Goal: Download file/media

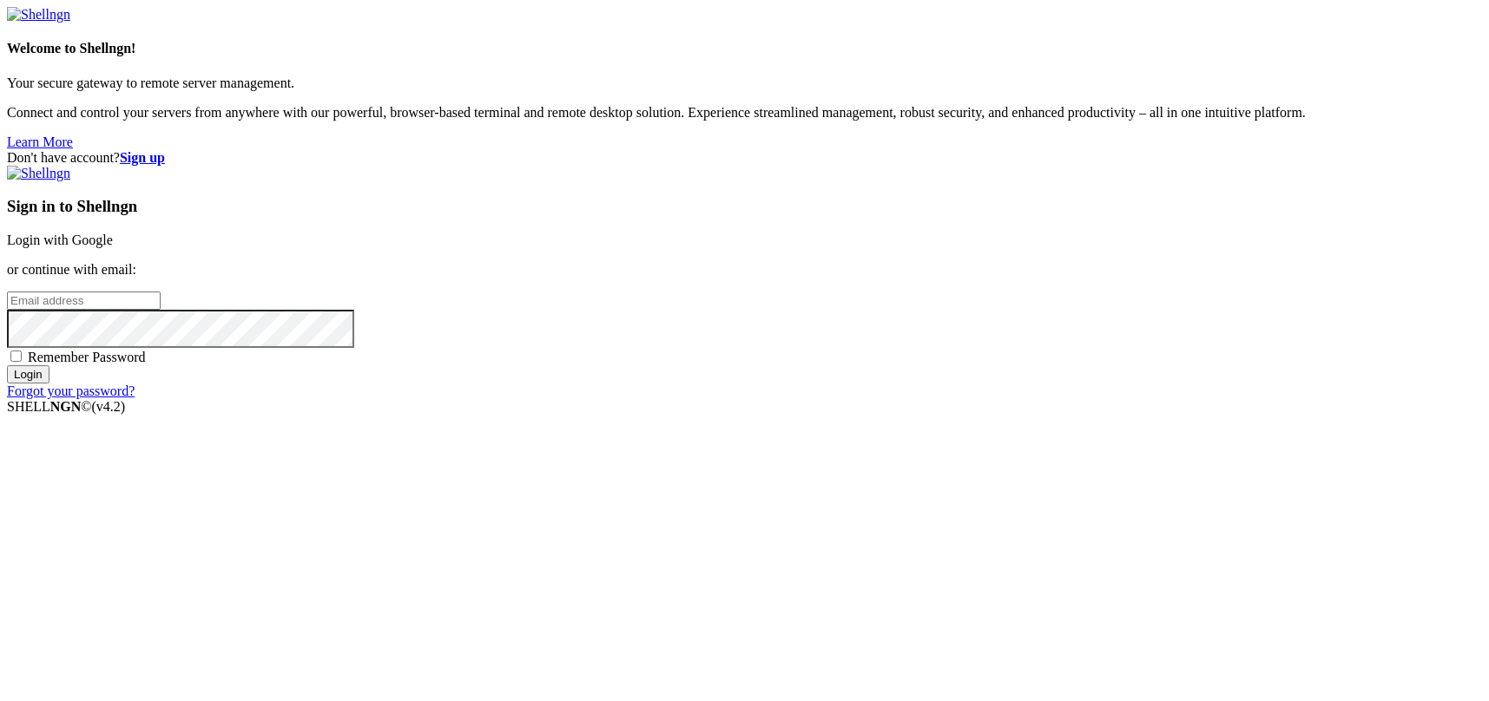
type input "kcs.fa"
click at [113, 247] on link "Login with Google" at bounding box center [60, 240] width 106 height 15
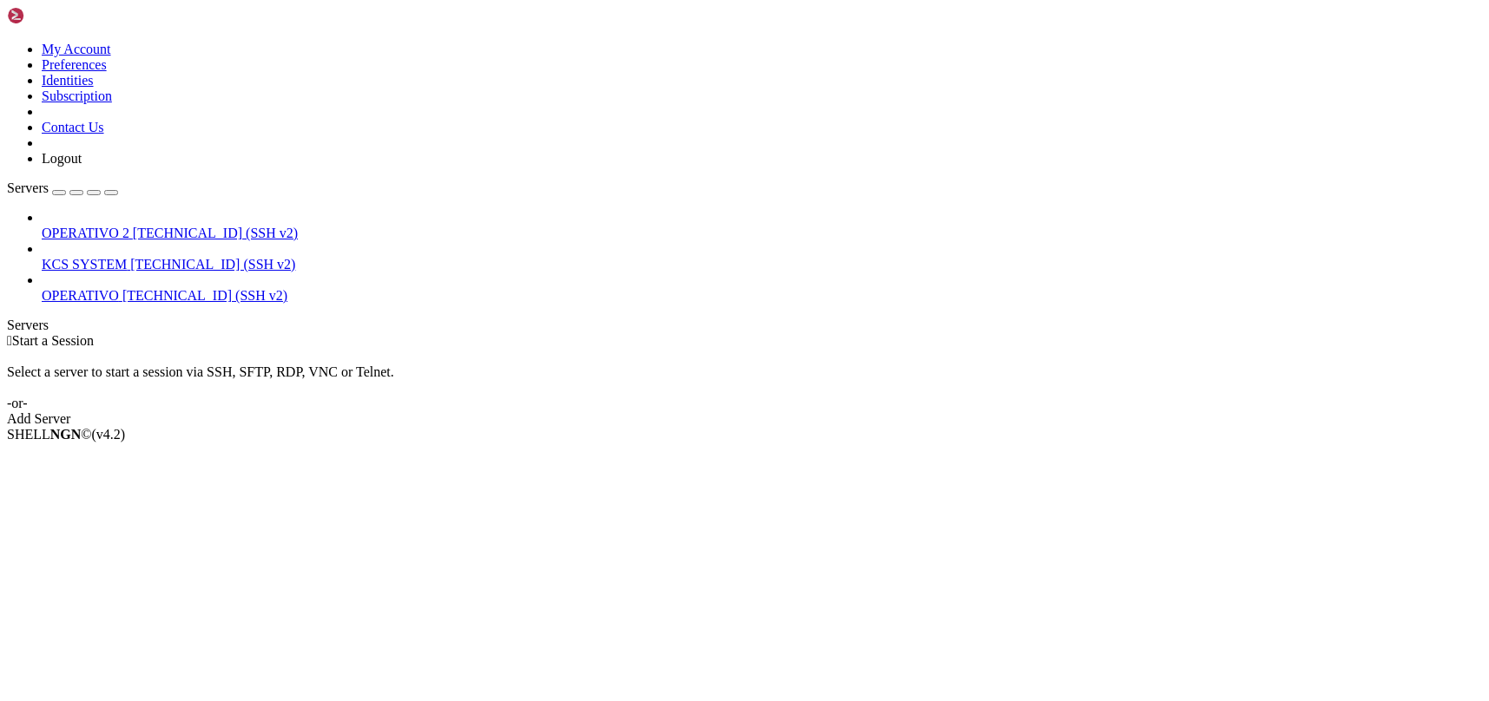
click at [114, 257] on span "KCS SYSTEM" at bounding box center [84, 264] width 85 height 15
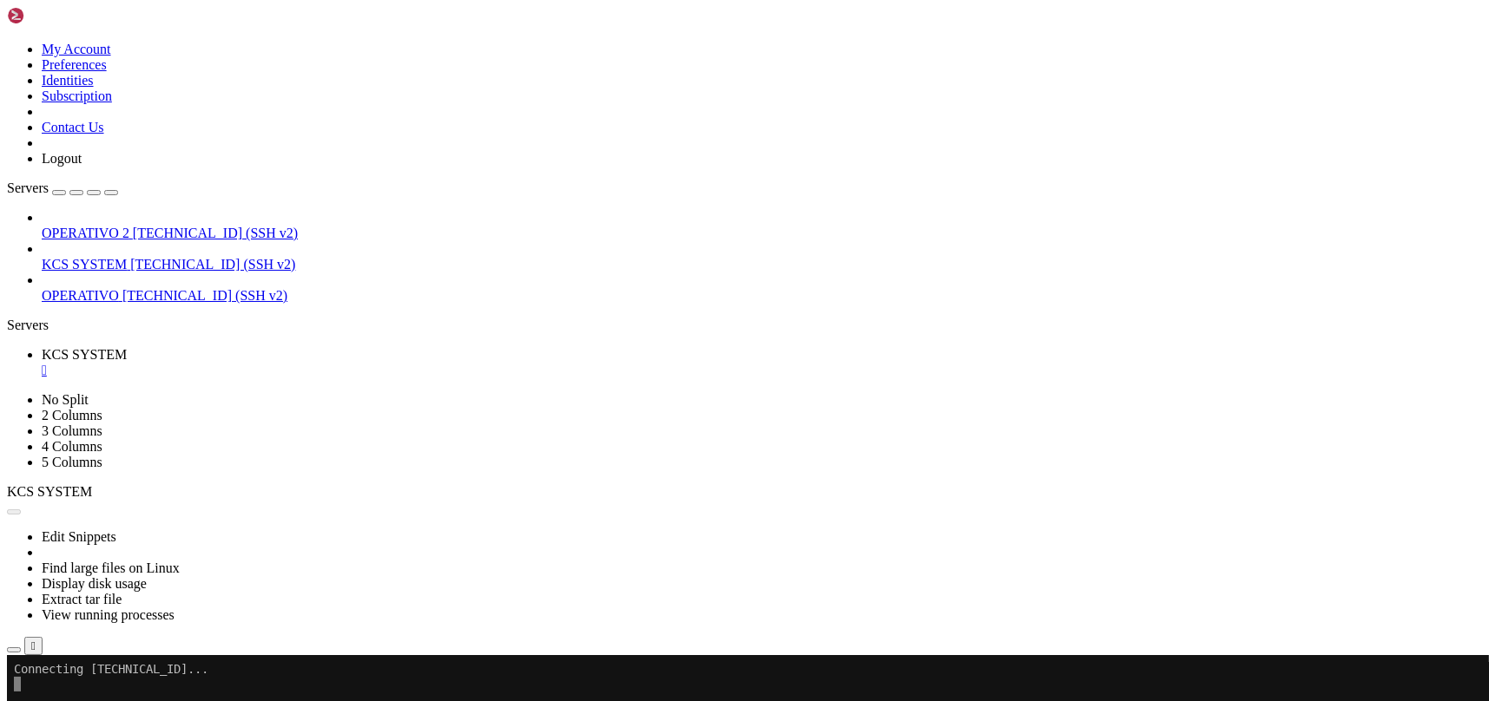
click at [14, 650] on icon "button" at bounding box center [14, 650] width 0 height 0
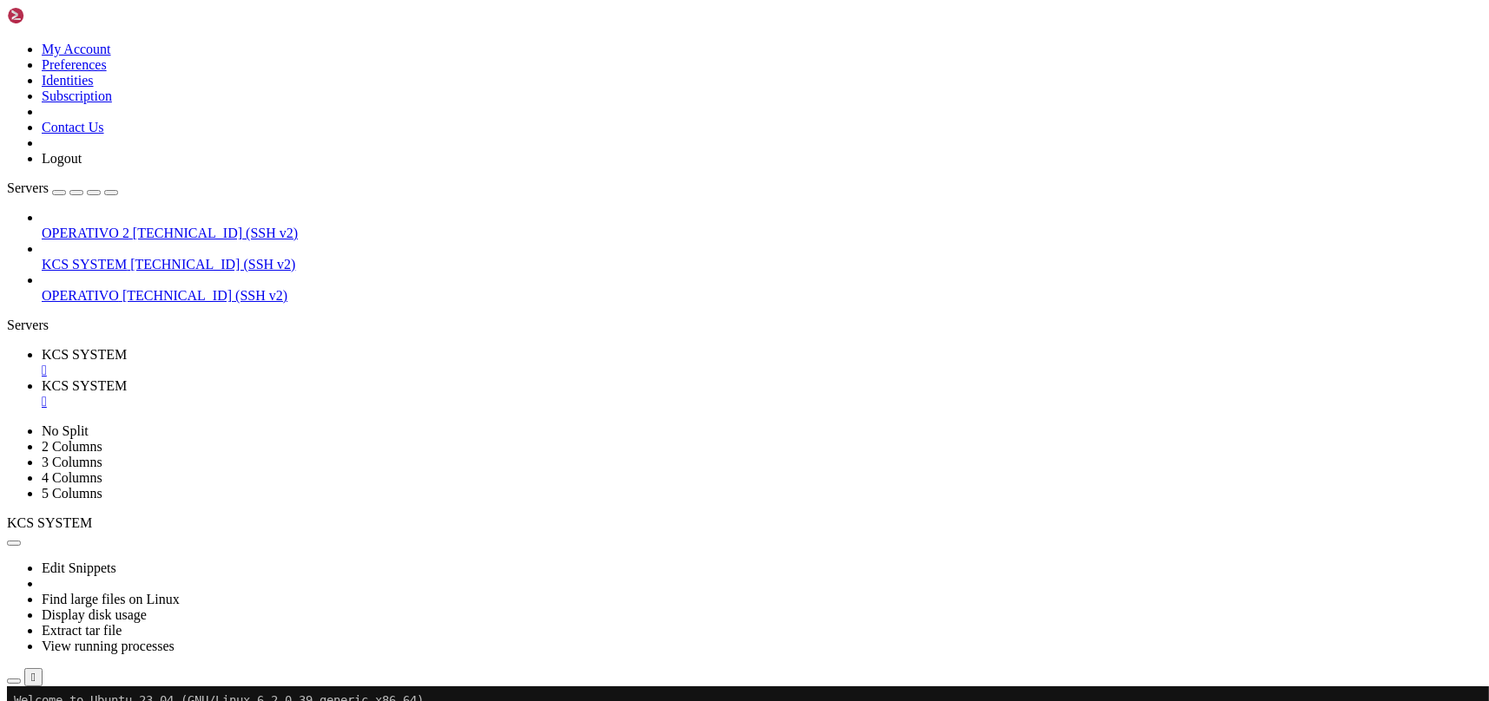
type input "/home/ubuntu/31-app-odoo2/instance"
drag, startPoint x: 394, startPoint y: 472, endPoint x: 398, endPoint y: 461, distance: 12.1
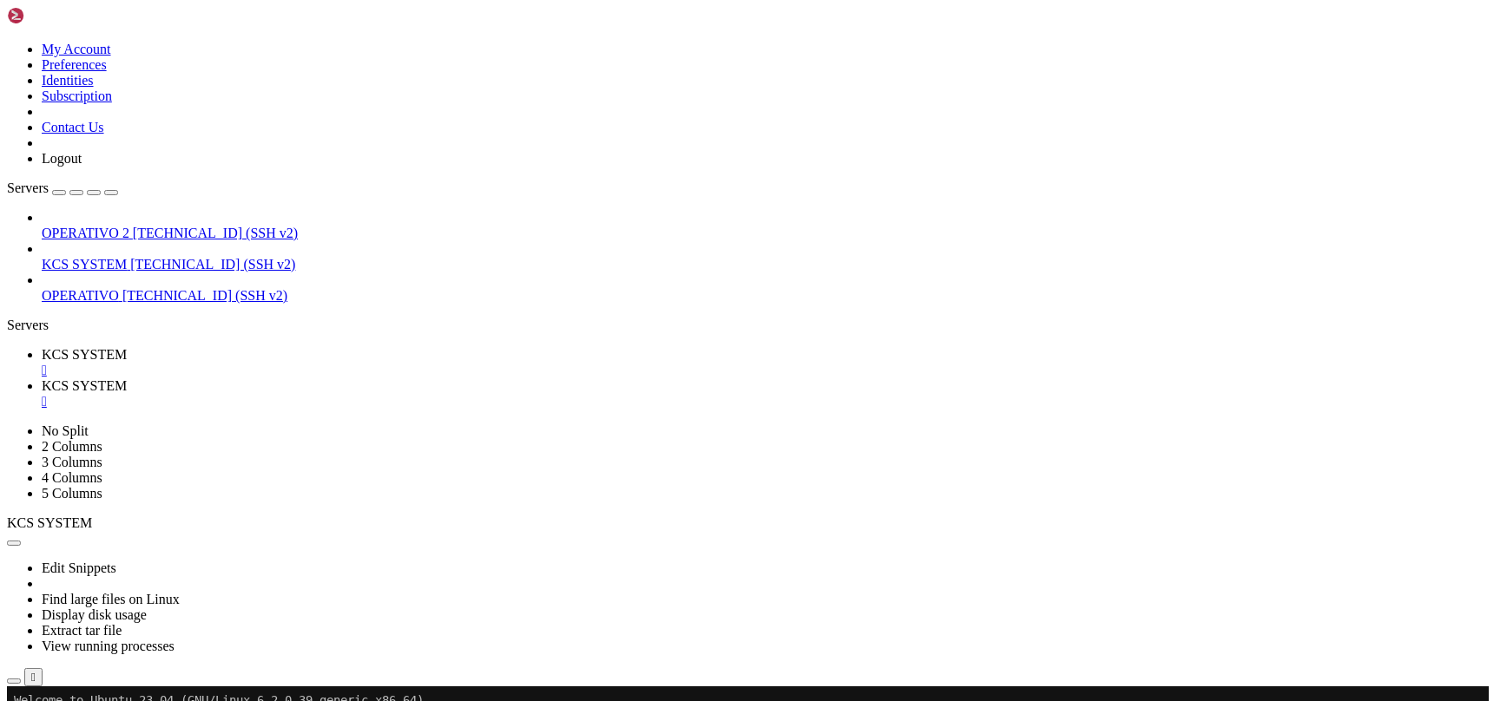
click at [144, 257] on span "[TECHNICAL_ID] (SSH v2)" at bounding box center [212, 264] width 165 height 15
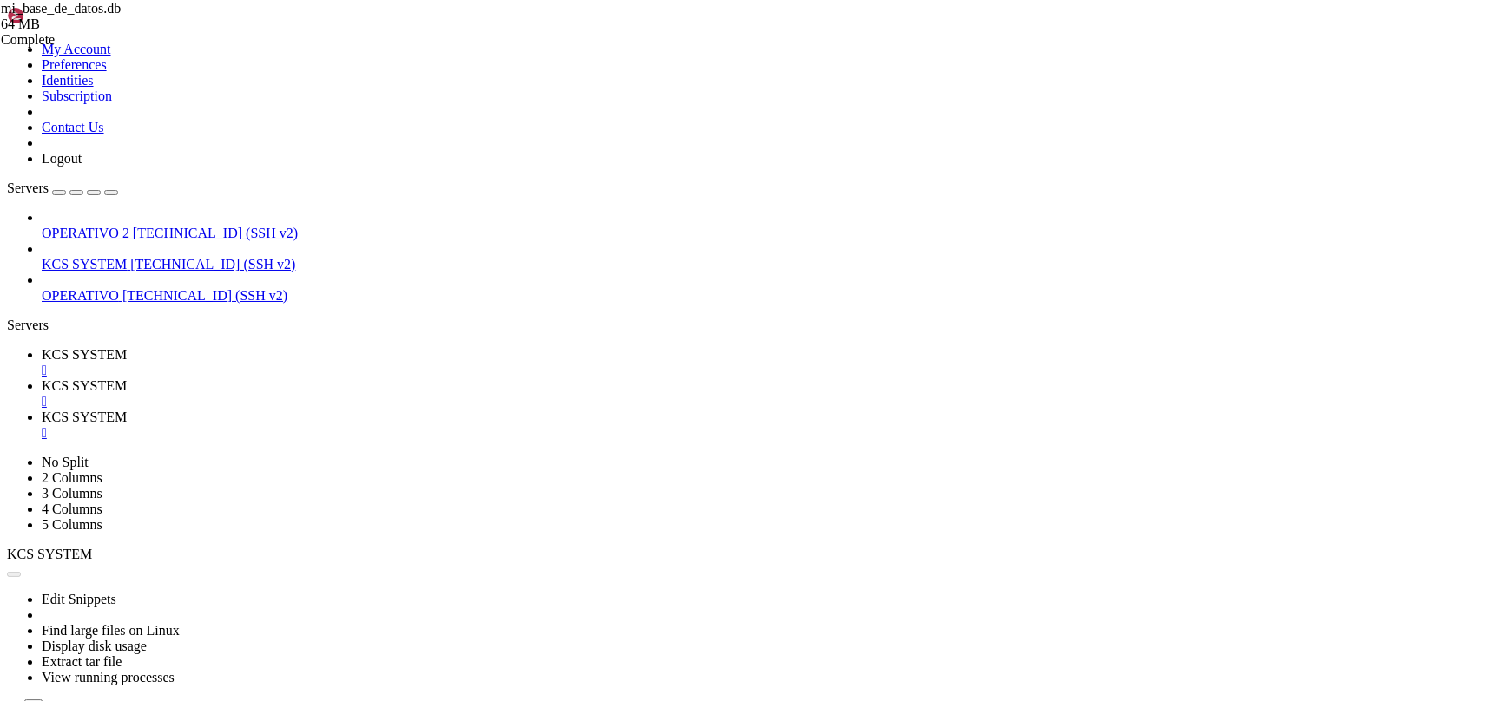
click at [458, 394] on div "" at bounding box center [762, 402] width 1440 height 16
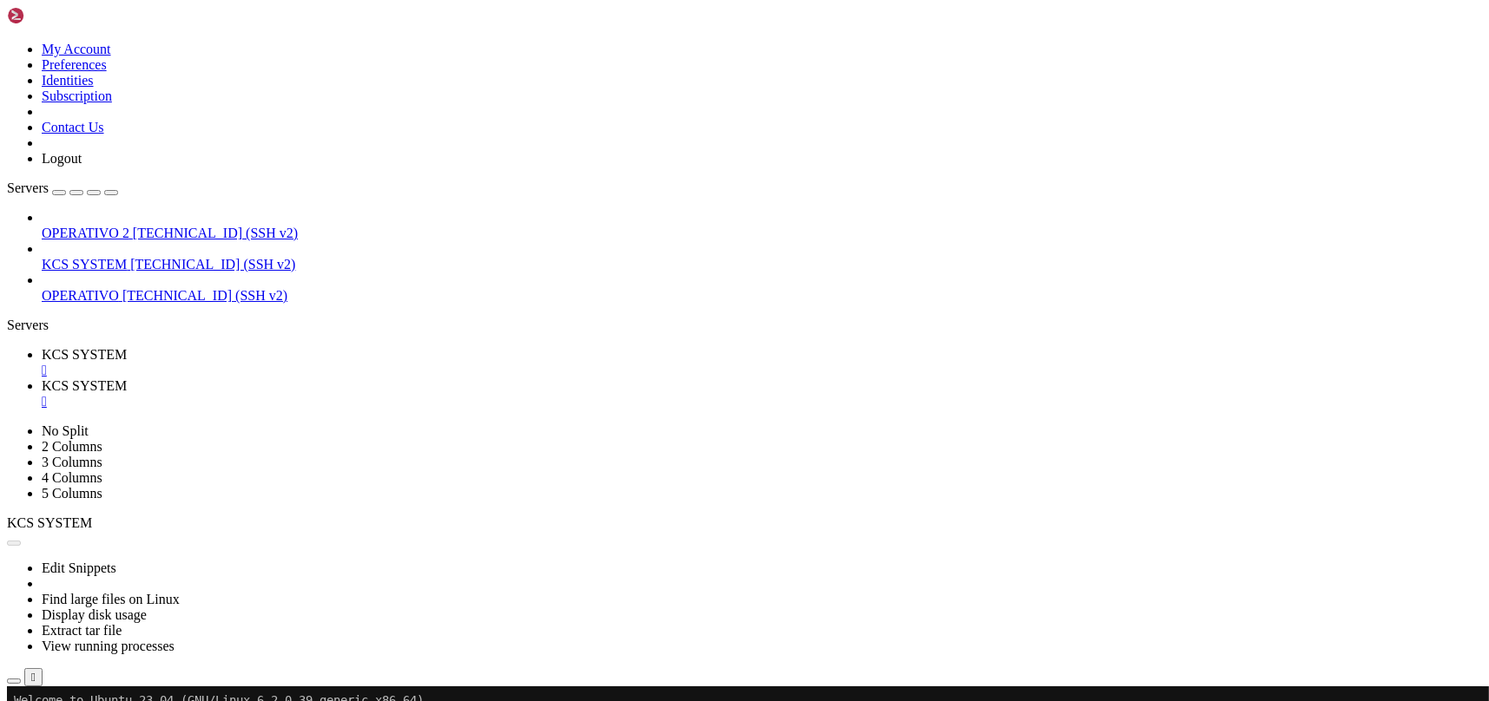
drag, startPoint x: 452, startPoint y: 17, endPoint x: 398, endPoint y: 24, distance: 55.1
click at [453, 378] on link "KCS SYSTEM " at bounding box center [762, 393] width 1440 height 31
click at [339, 347] on link "KCS SYSTEM " at bounding box center [762, 362] width 1440 height 31
click at [127, 257] on span "KCS SYSTEM" at bounding box center [84, 264] width 85 height 15
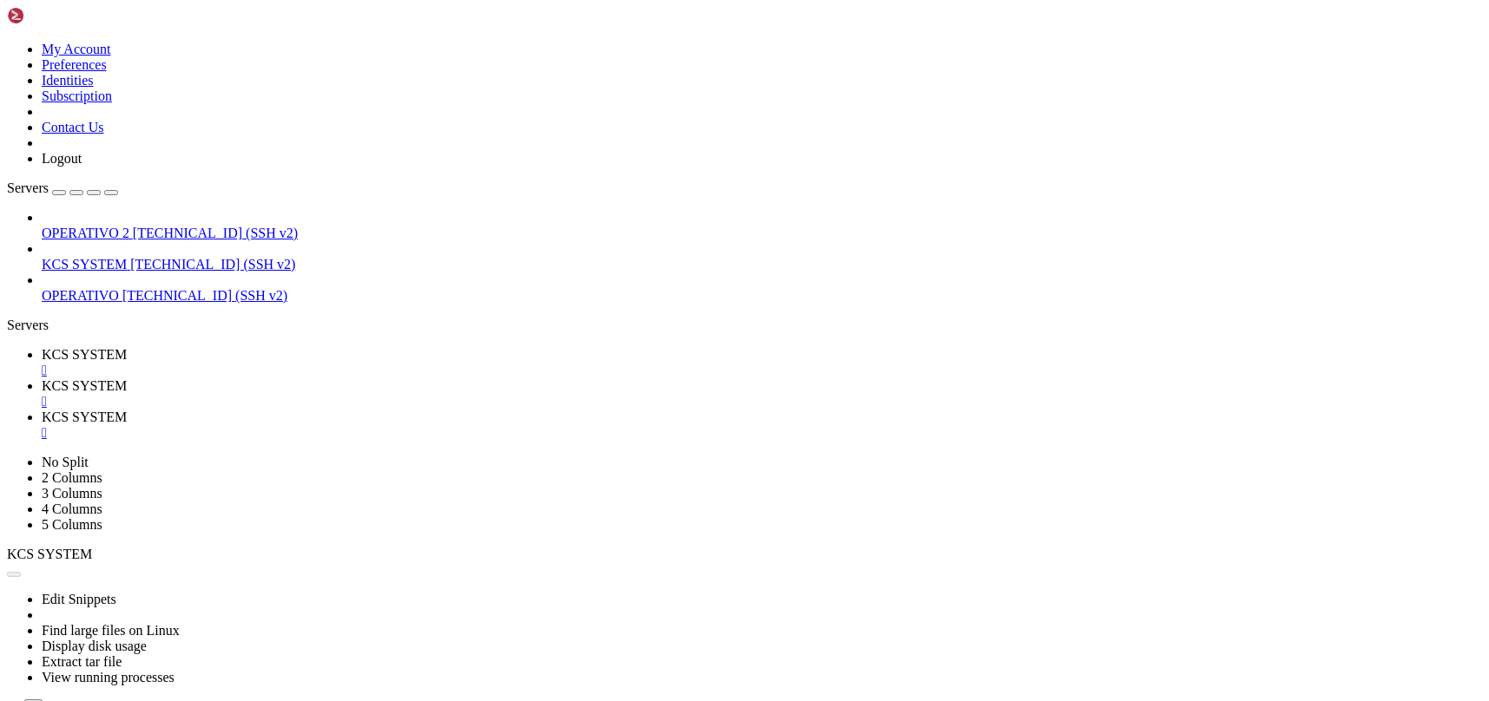
click at [320, 347] on link "KCS SYSTEM " at bounding box center [762, 362] width 1440 height 31
click at [329, 363] on div "" at bounding box center [762, 371] width 1440 height 16
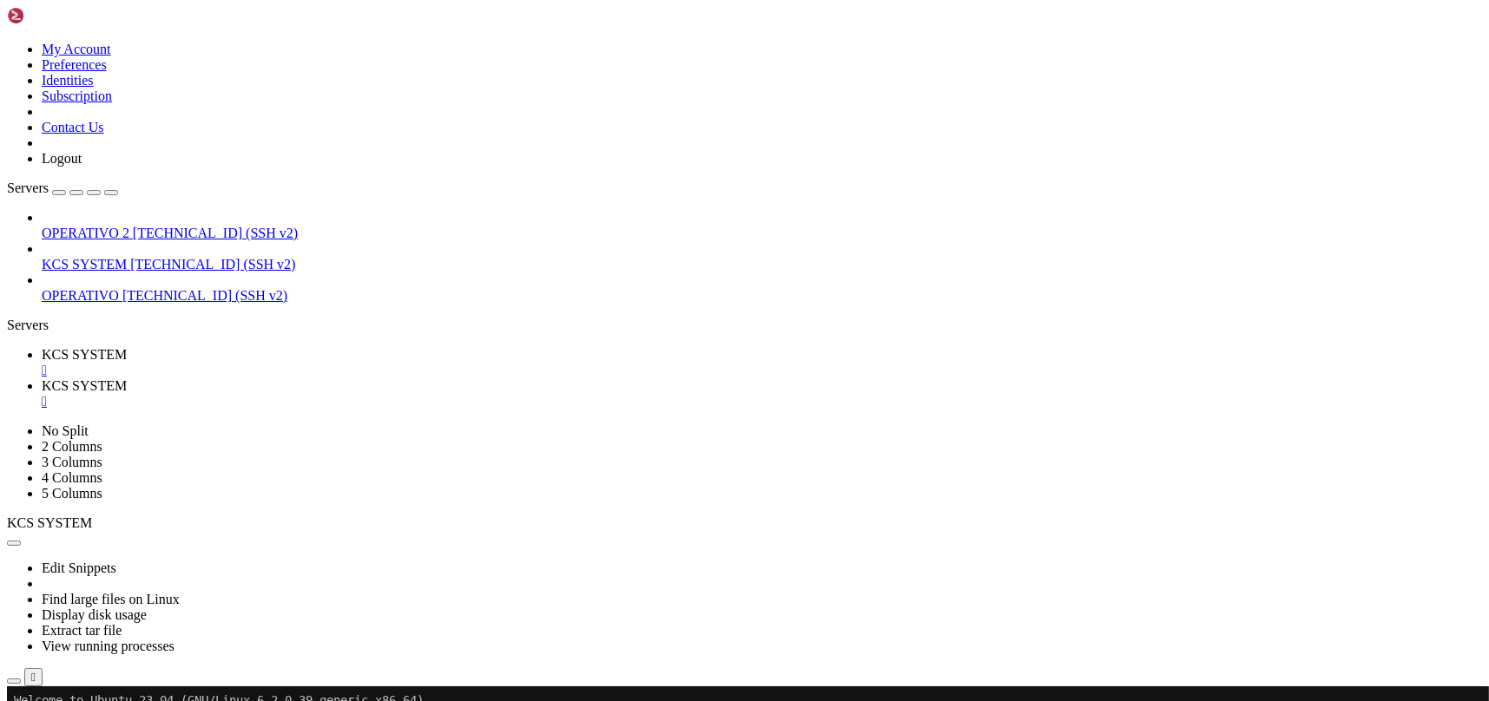
click at [329, 363] on div "" at bounding box center [762, 371] width 1440 height 16
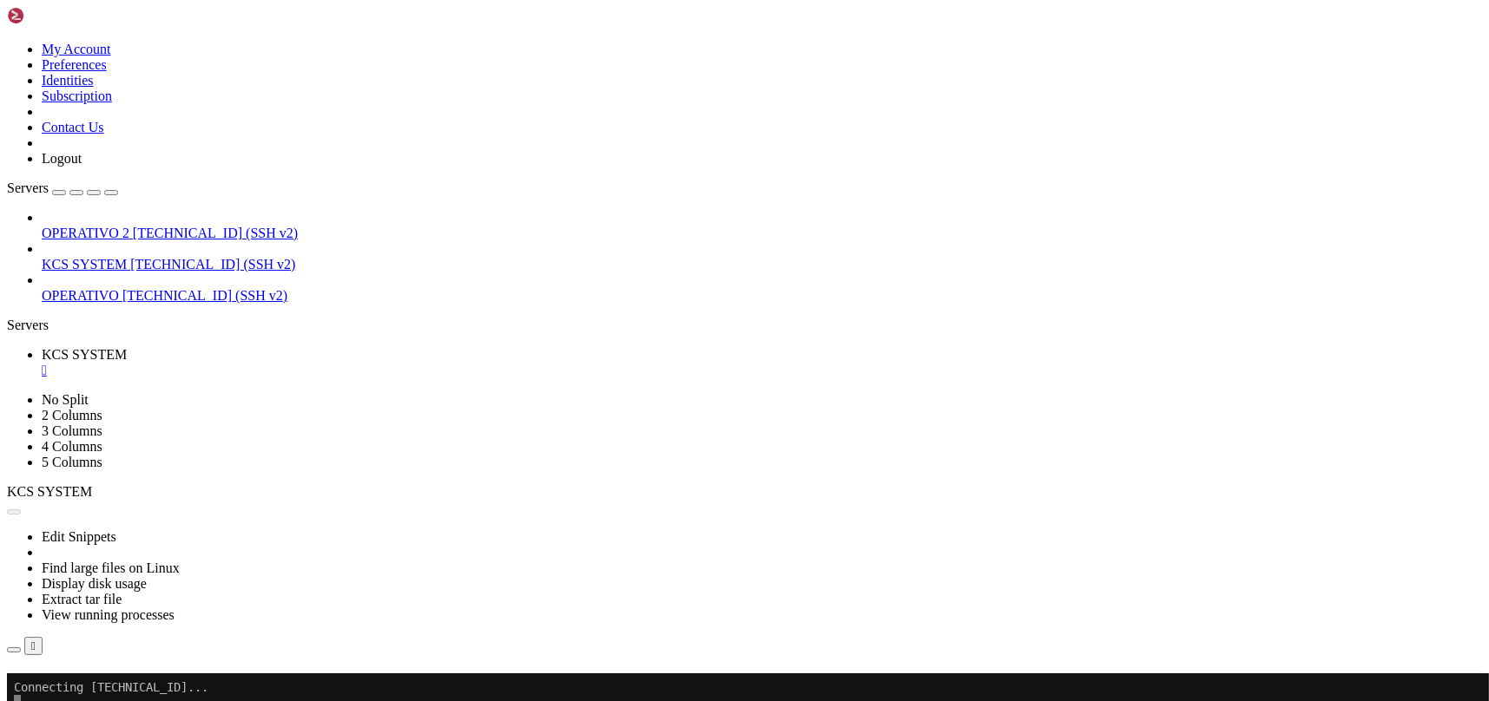
click at [329, 363] on div "" at bounding box center [762, 371] width 1440 height 16
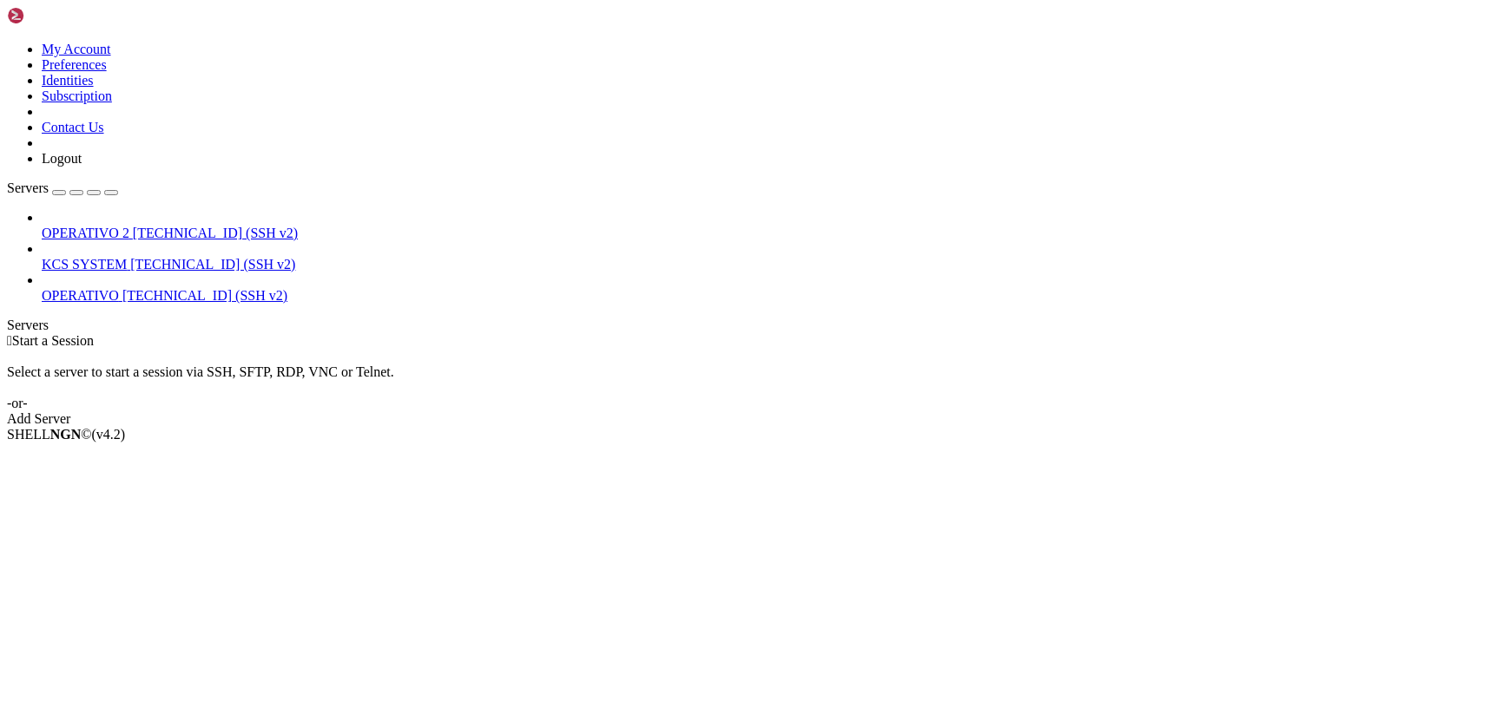
click at [127, 257] on span "KCS SYSTEM" at bounding box center [84, 264] width 85 height 15
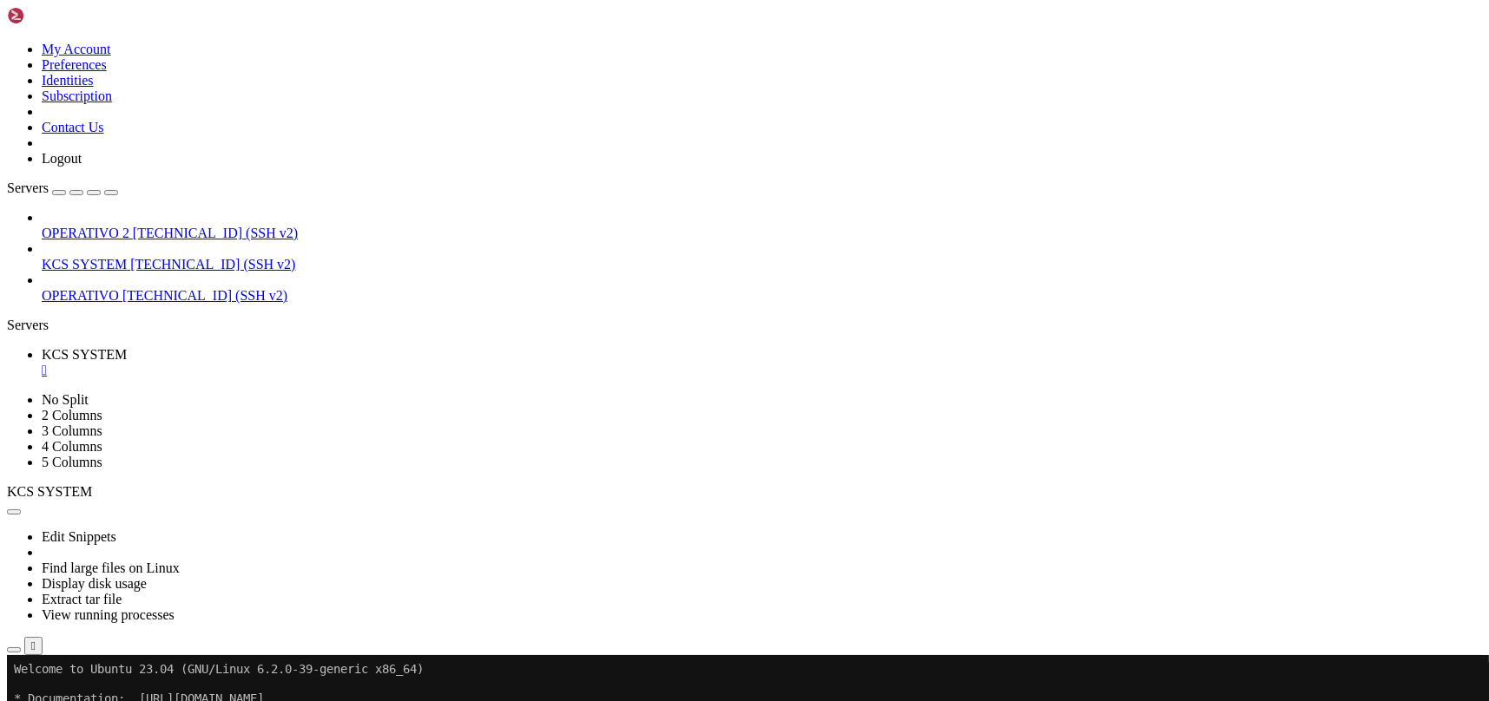
click at [14, 650] on icon "button" at bounding box center [14, 650] width 0 height 0
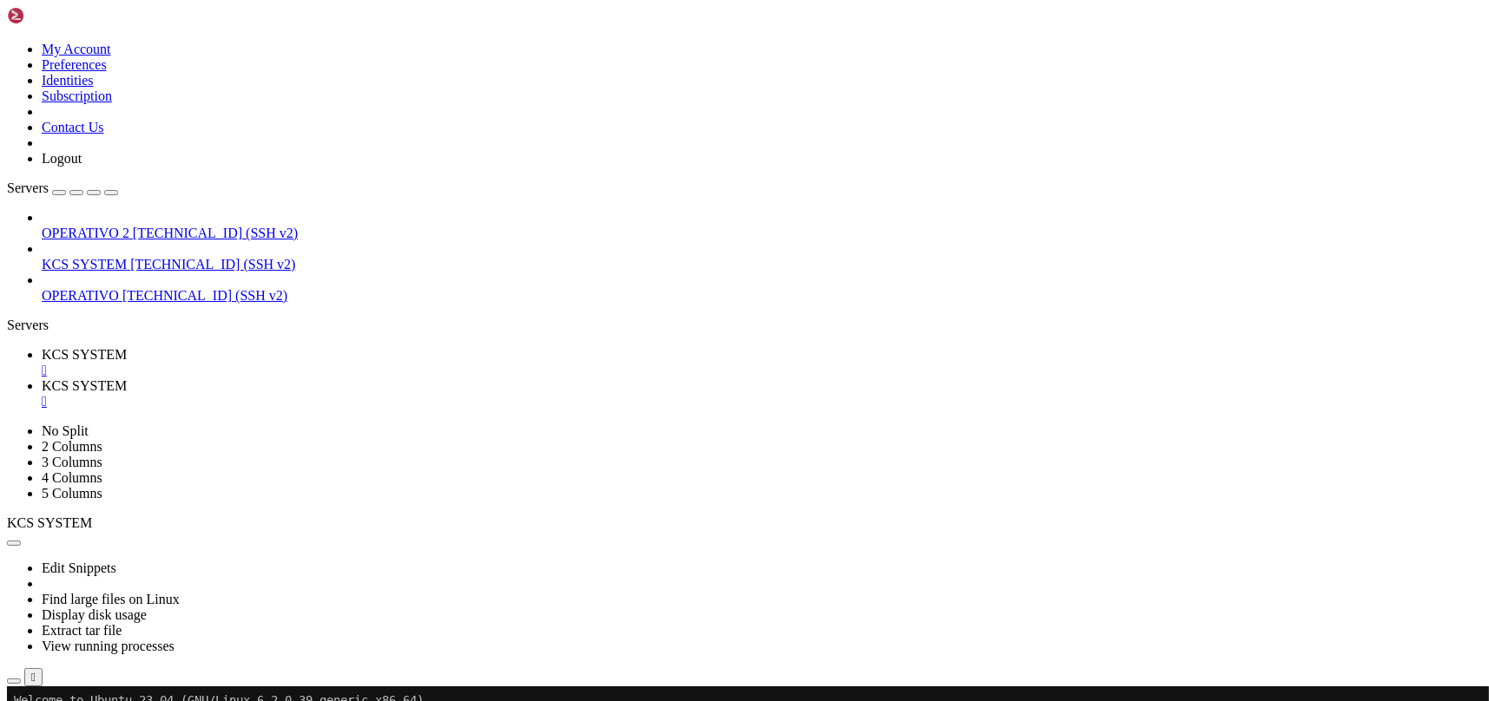
type input "/home/ubuntu/31-app-odoo2/instance"
